Goal: Check status: Check status

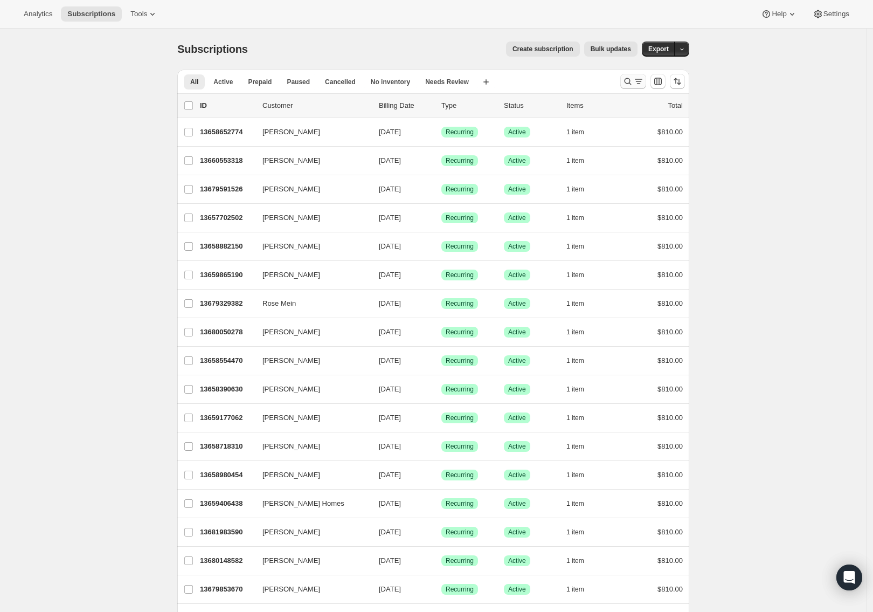
click at [629, 80] on icon "Search and filter results" at bounding box center [627, 81] width 11 height 11
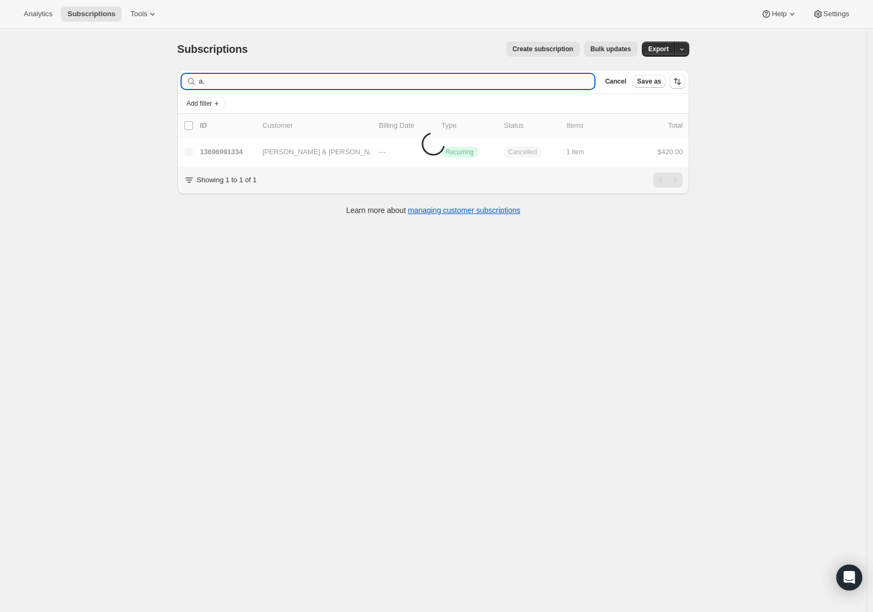
type input "a"
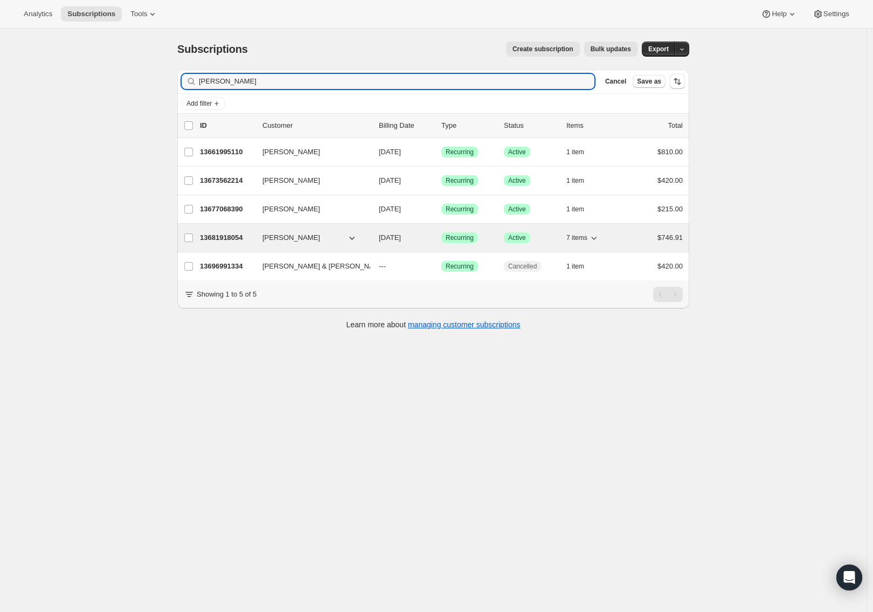
type input "[PERSON_NAME]"
click at [214, 238] on p "13681918054" at bounding box center [227, 237] width 54 height 11
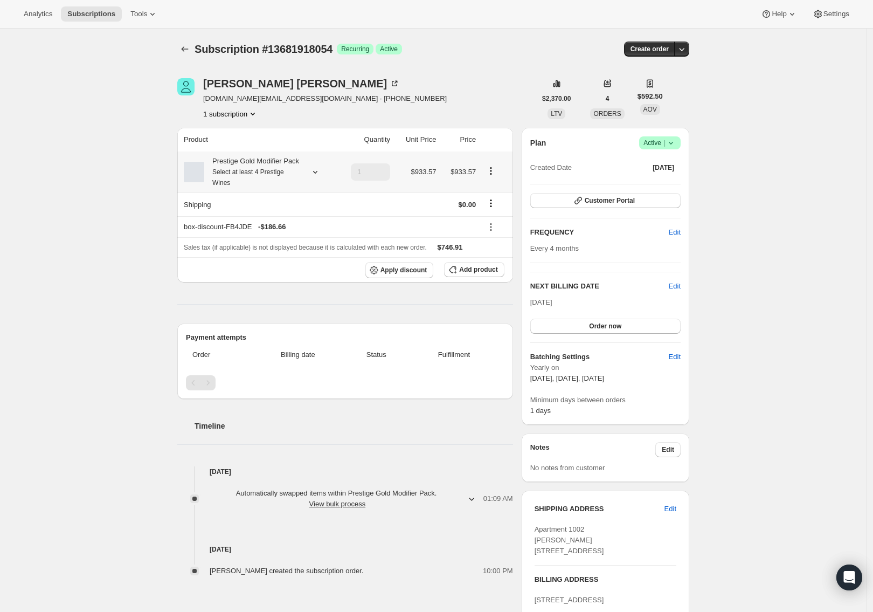
click at [318, 177] on icon at bounding box center [315, 172] width 11 height 11
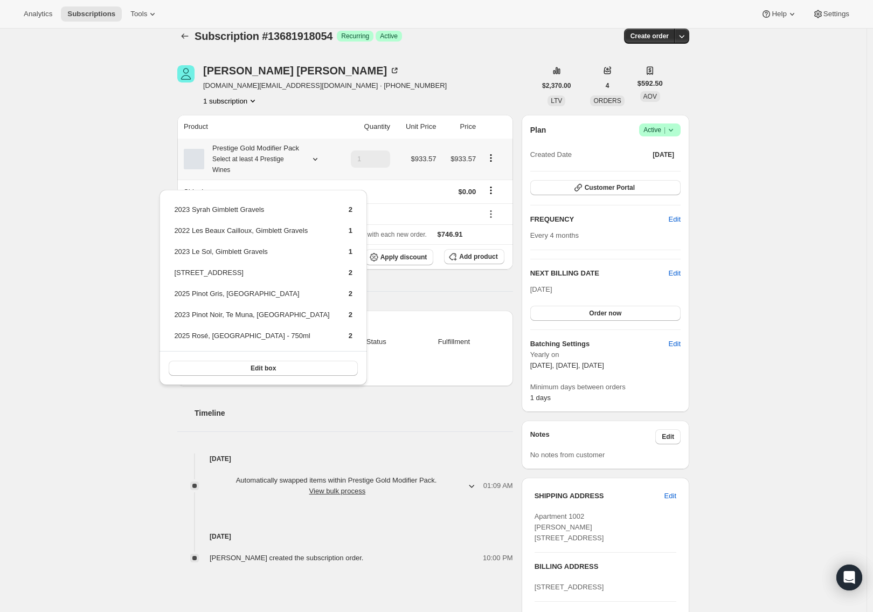
scroll to position [26, 0]
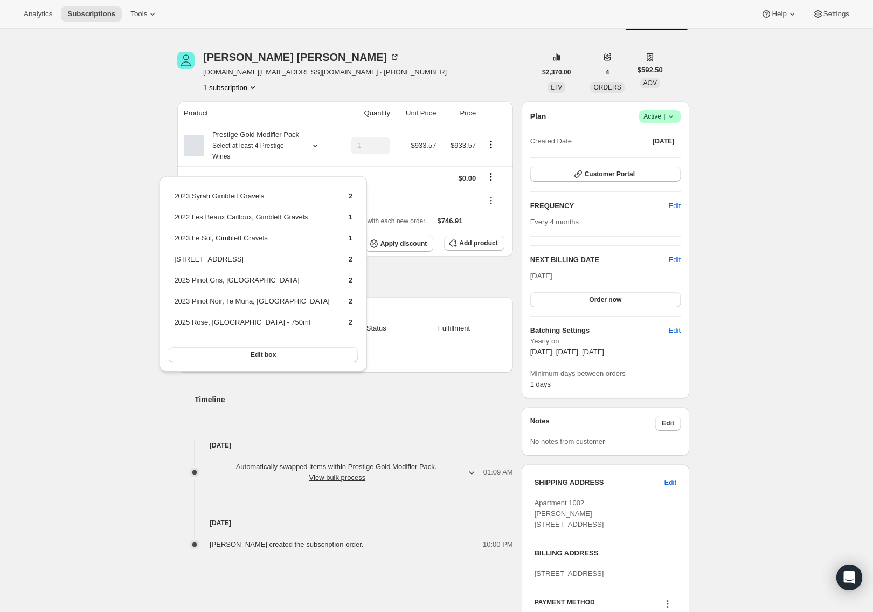
click at [140, 140] on div "Subscription #13681918054. This page is ready Subscription #13681918054 Success…" at bounding box center [433, 409] width 867 height 815
